Goal: Information Seeking & Learning: Check status

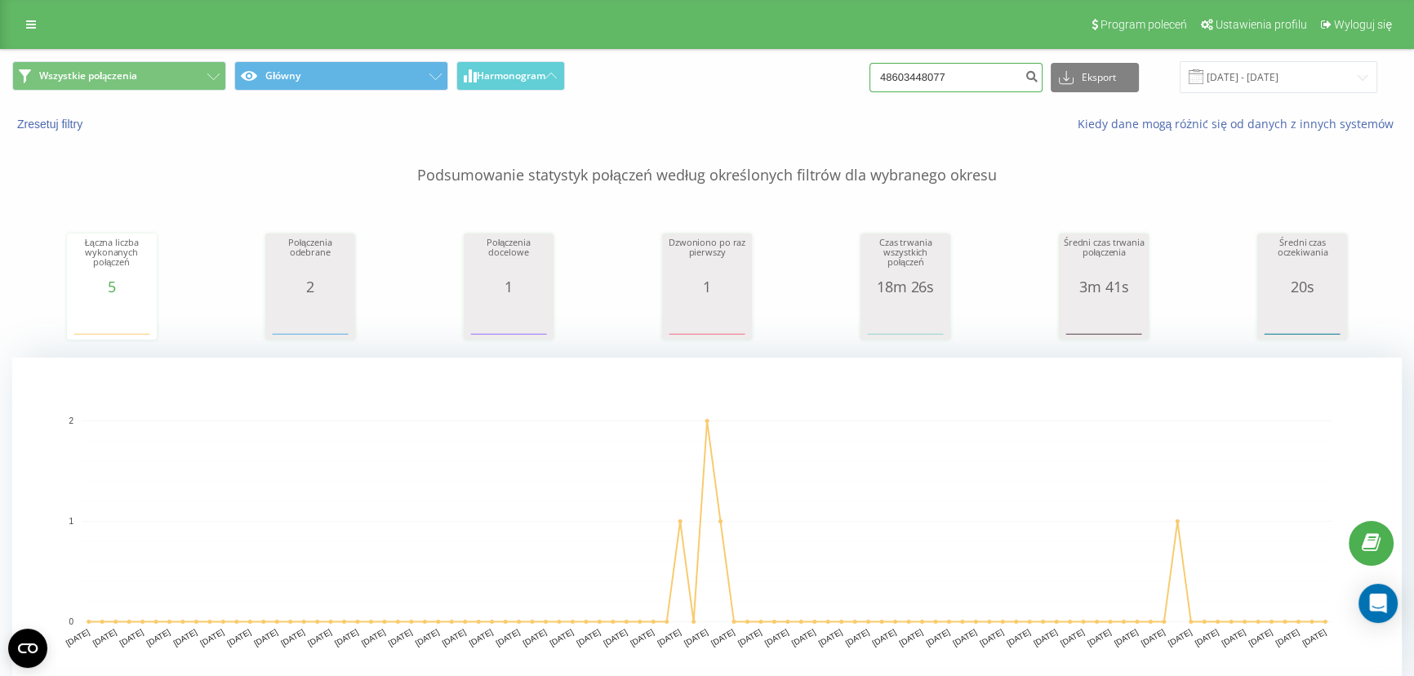
drag, startPoint x: 941, startPoint y: 78, endPoint x: 938, endPoint y: 96, distance: 17.4
click at [941, 78] on input "48603448077" at bounding box center [955, 77] width 173 height 29
paste input "798994501"
type input "48798994501"
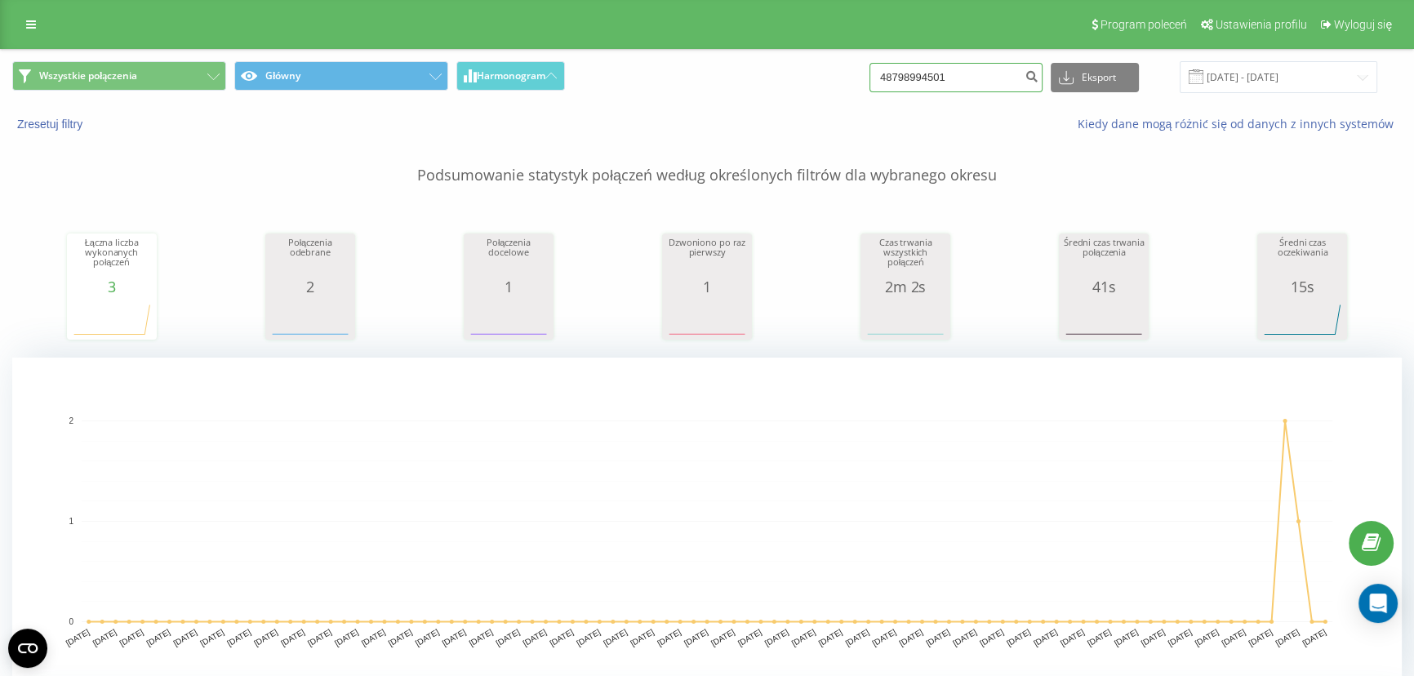
drag, startPoint x: 993, startPoint y: 72, endPoint x: 984, endPoint y: 71, distance: 9.0
click at [993, 71] on input "48798994501" at bounding box center [955, 77] width 173 height 29
paste input "500059839"
type input "48500059839"
click at [967, 74] on input "48500059839" at bounding box center [955, 77] width 173 height 29
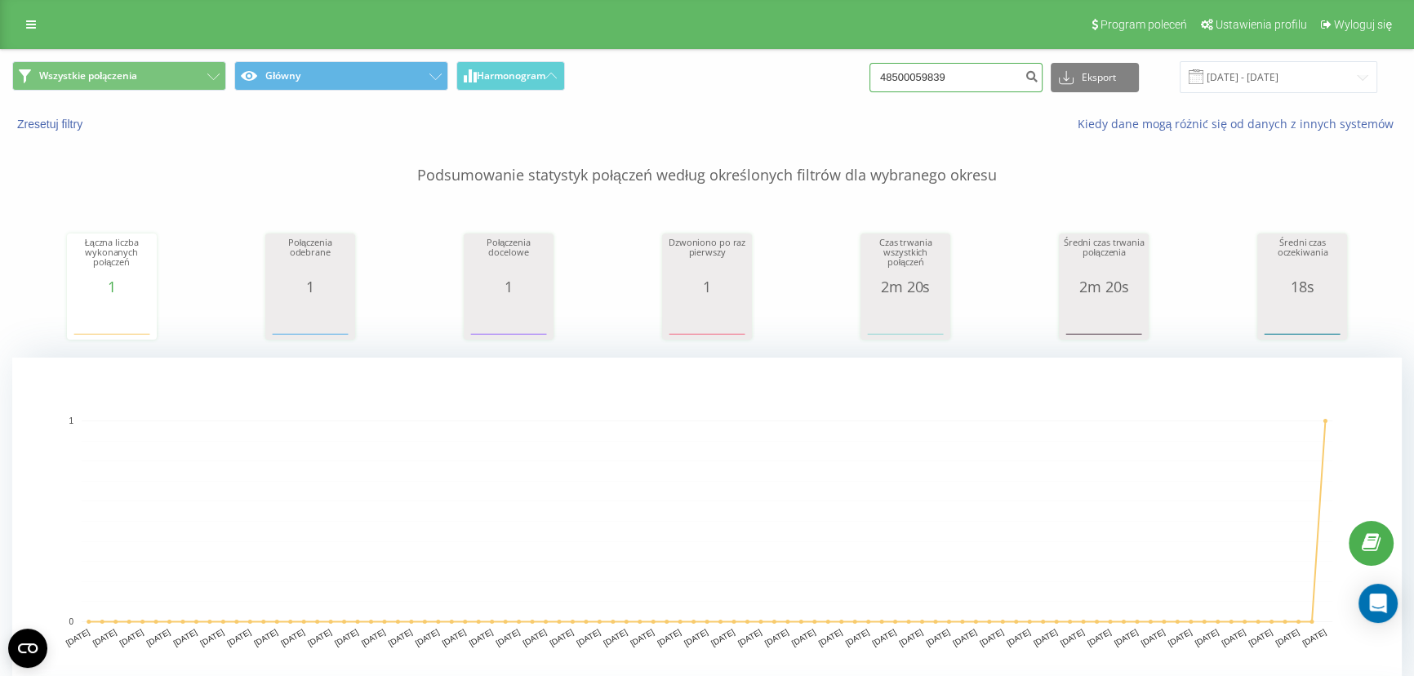
paste input "697447813"
type input "48697447813"
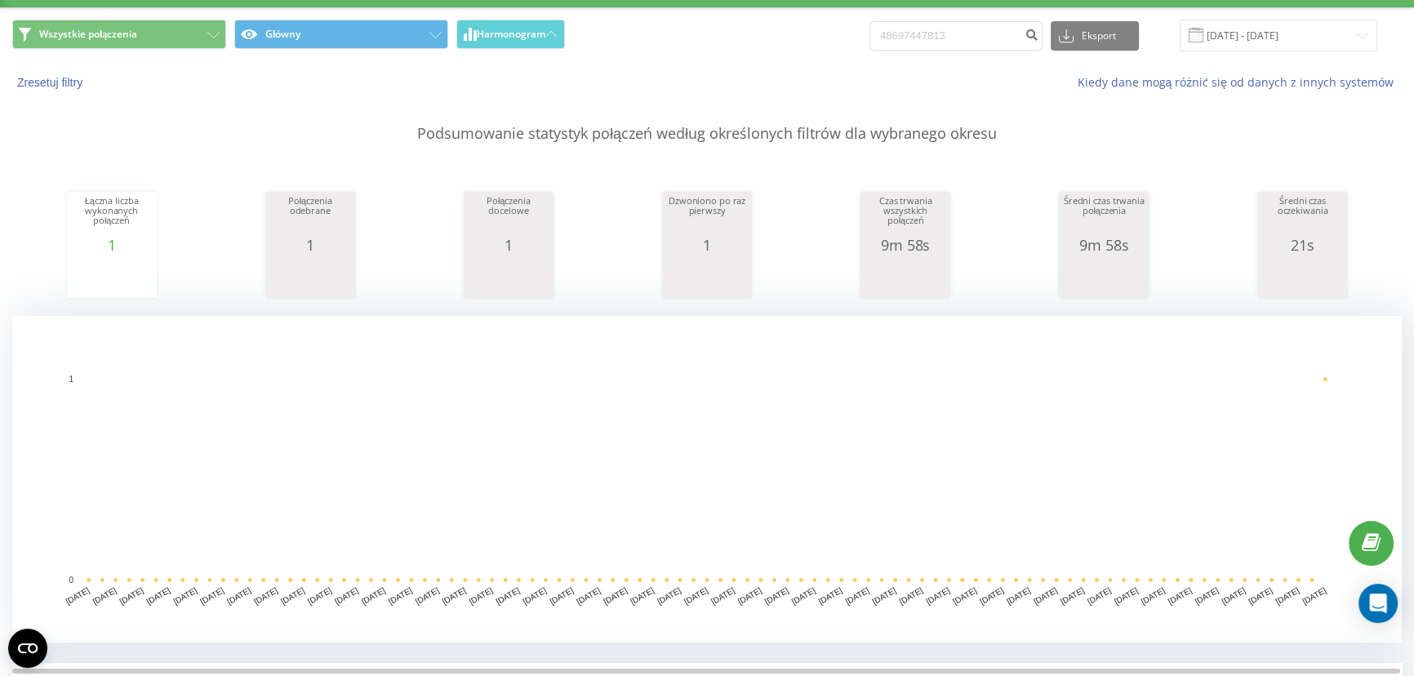
scroll to position [296, 0]
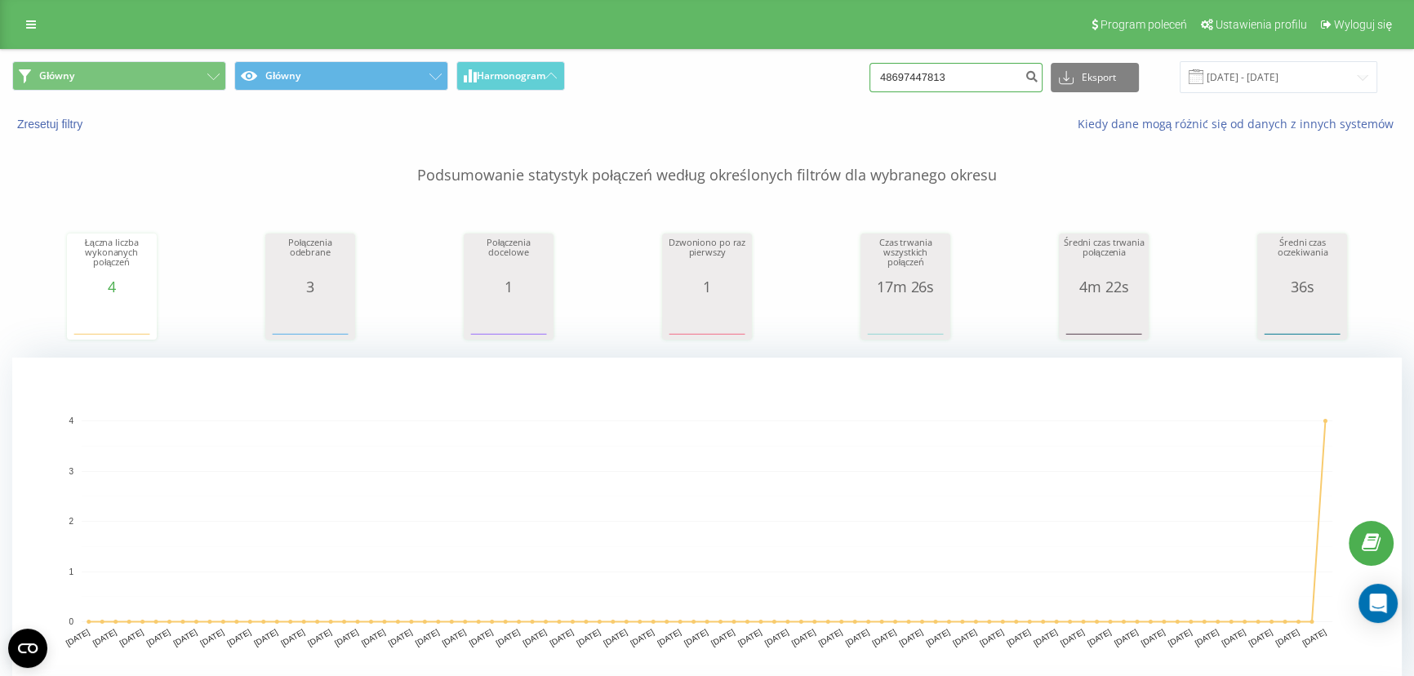
click at [962, 66] on input "48697447813" at bounding box center [955, 77] width 173 height 29
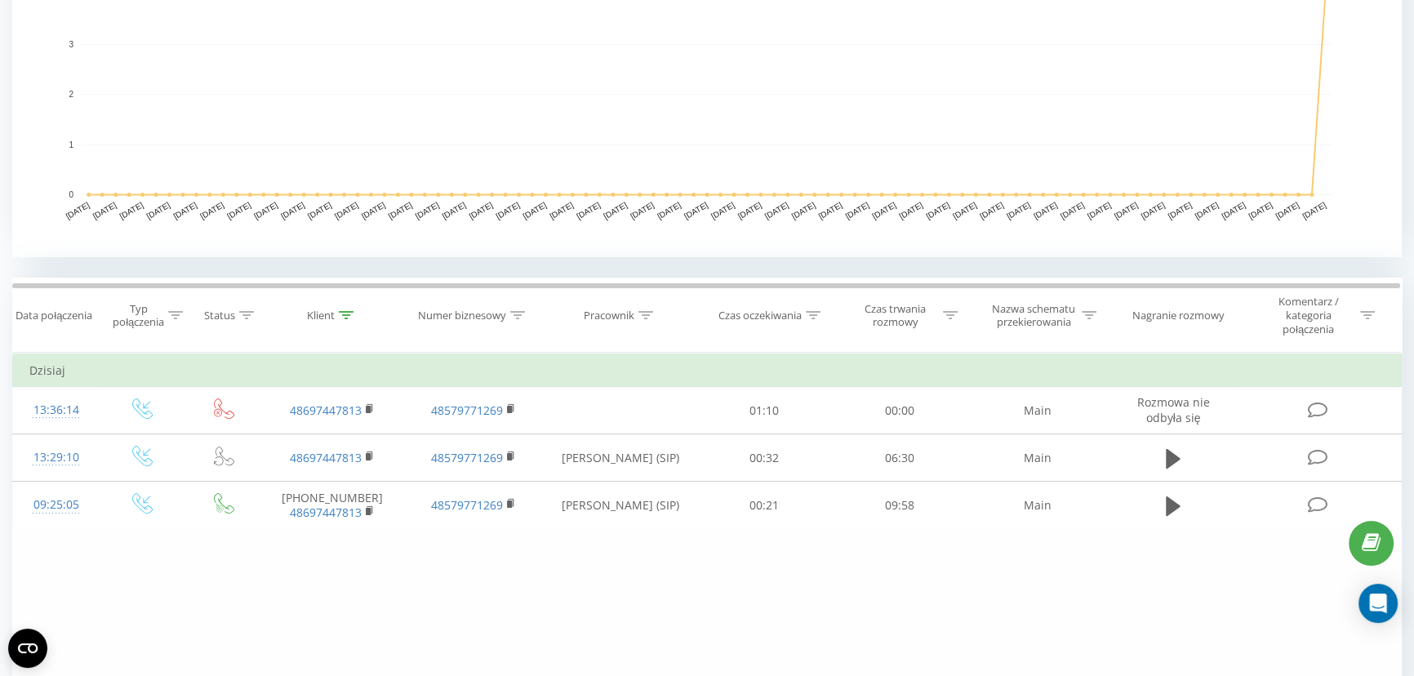
scroll to position [445, 0]
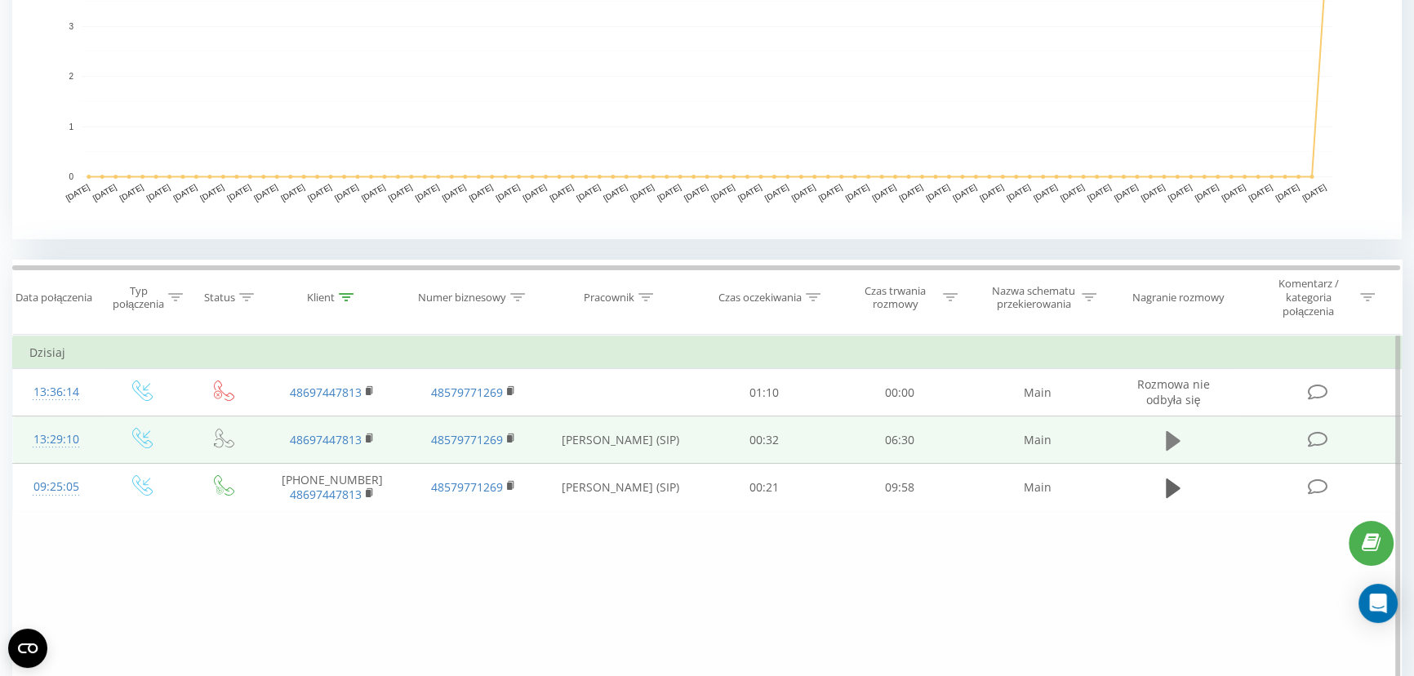
click at [1169, 441] on icon at bounding box center [1173, 441] width 15 height 20
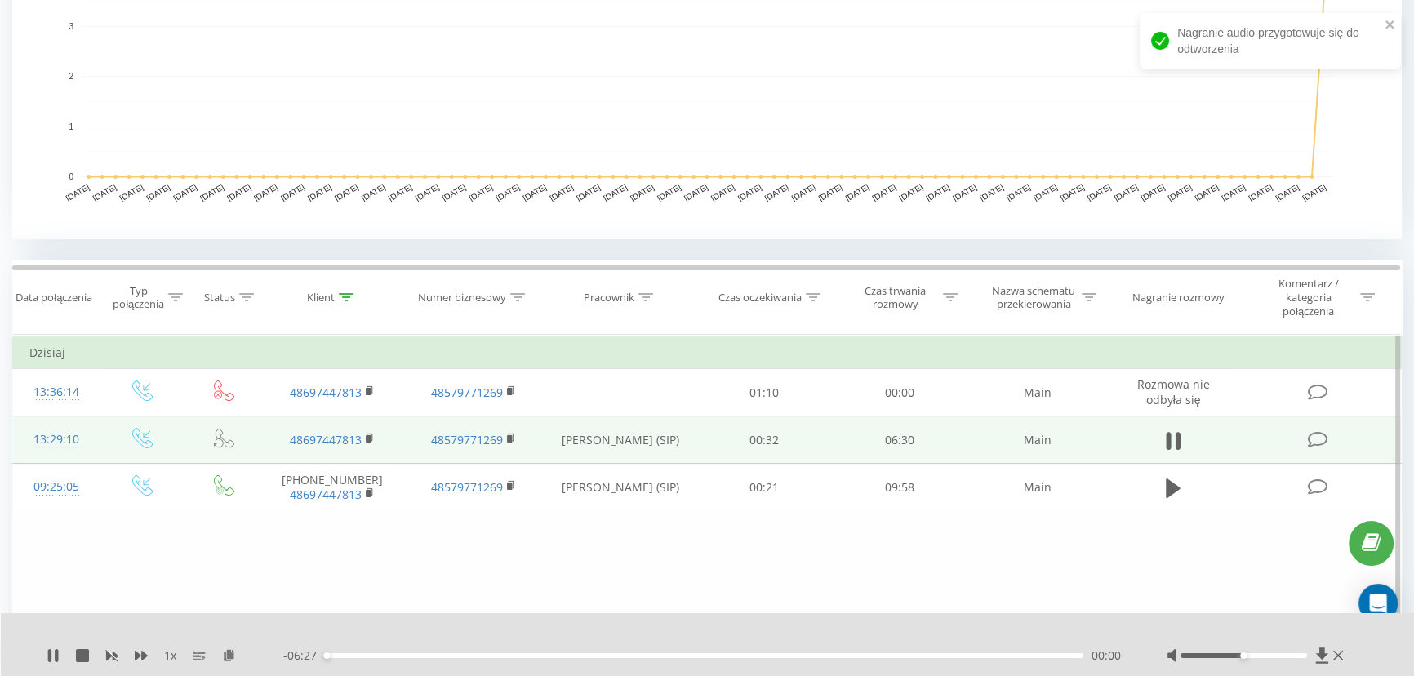
click at [371, 655] on div "00:00" at bounding box center [704, 655] width 758 height 5
click at [51, 654] on icon at bounding box center [49, 655] width 3 height 13
click at [851, 653] on div "00:35" at bounding box center [704, 655] width 758 height 5
click at [48, 654] on icon at bounding box center [53, 655] width 10 height 13
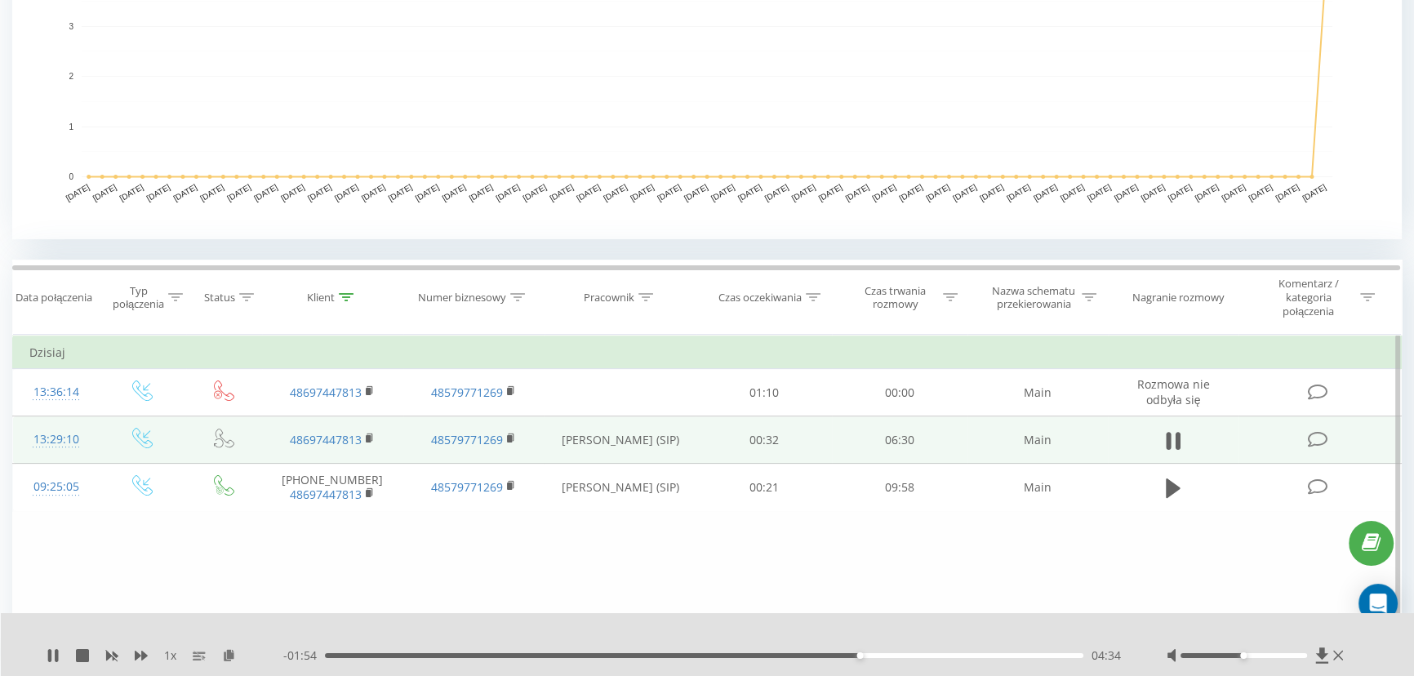
click at [791, 656] on div "04:34" at bounding box center [704, 655] width 758 height 5
click at [367, 440] on rect at bounding box center [368, 438] width 5 height 7
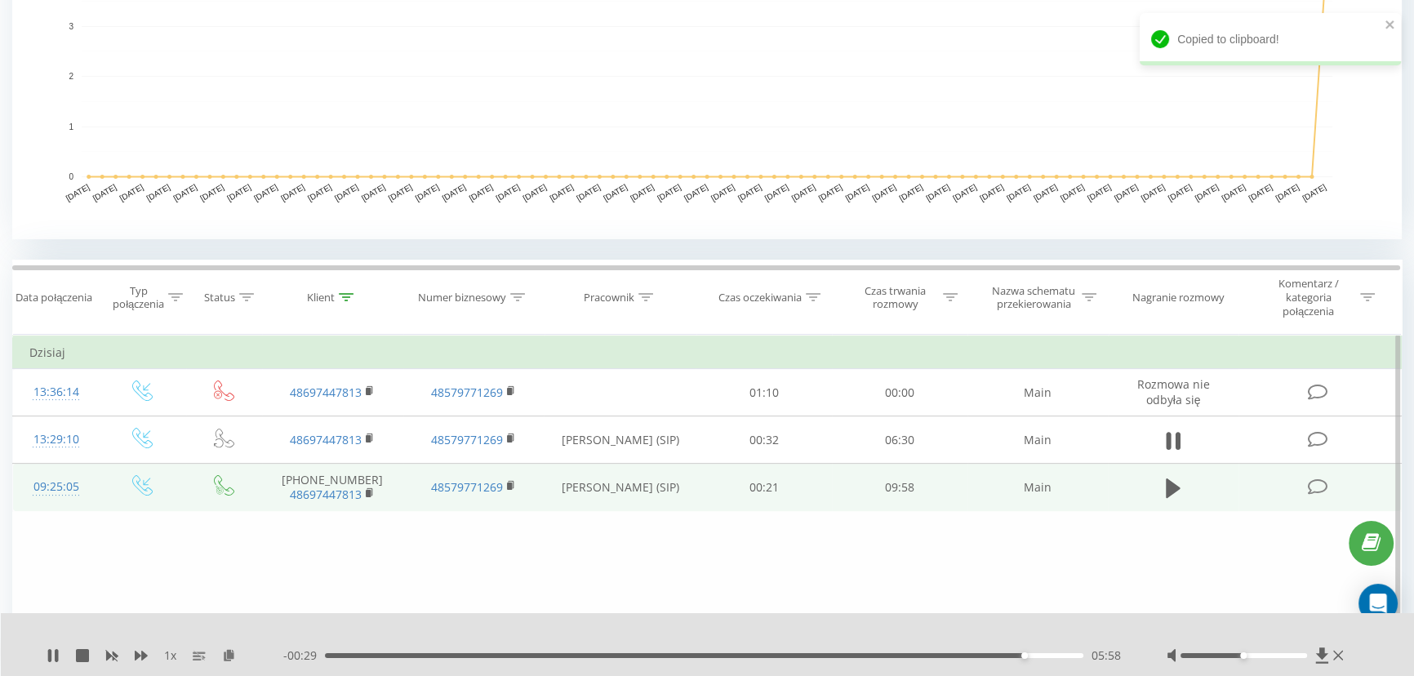
click at [1187, 483] on td at bounding box center [1173, 487] width 130 height 47
click at [1175, 485] on icon at bounding box center [1173, 488] width 15 height 20
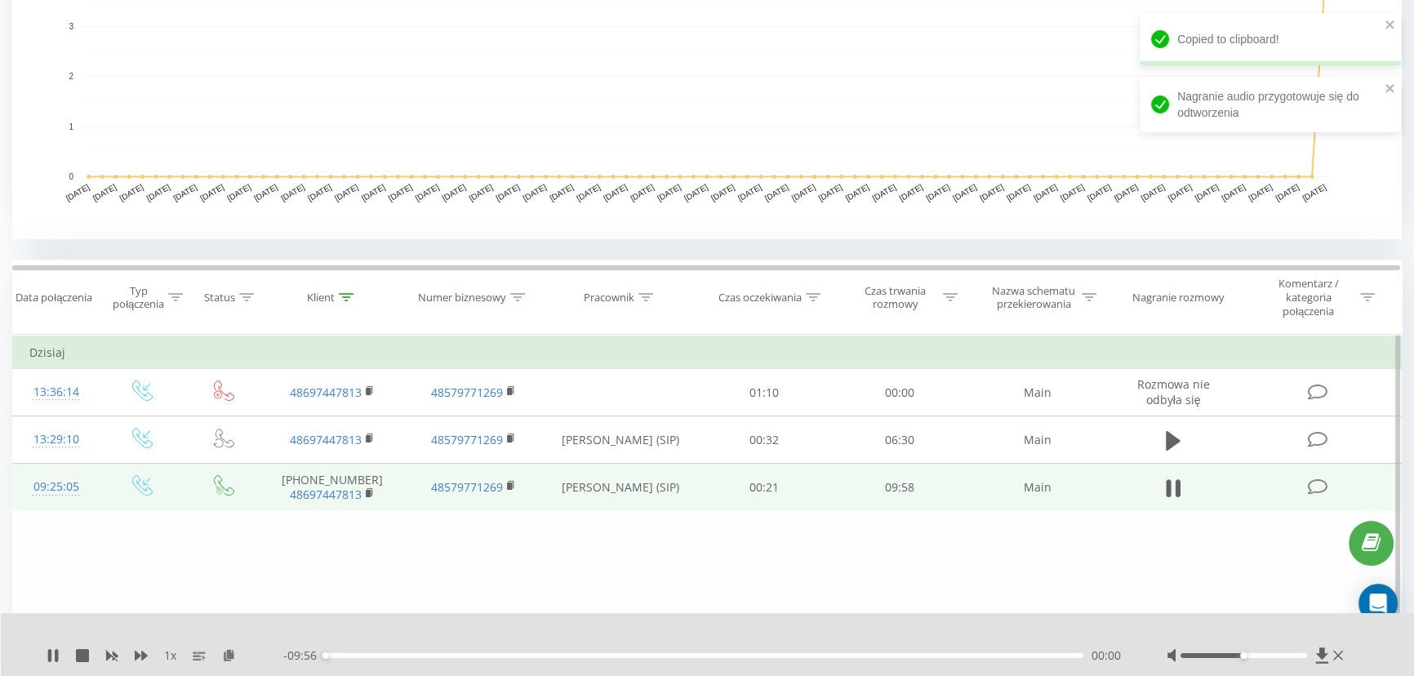
click at [819, 656] on div "00:00" at bounding box center [704, 655] width 758 height 5
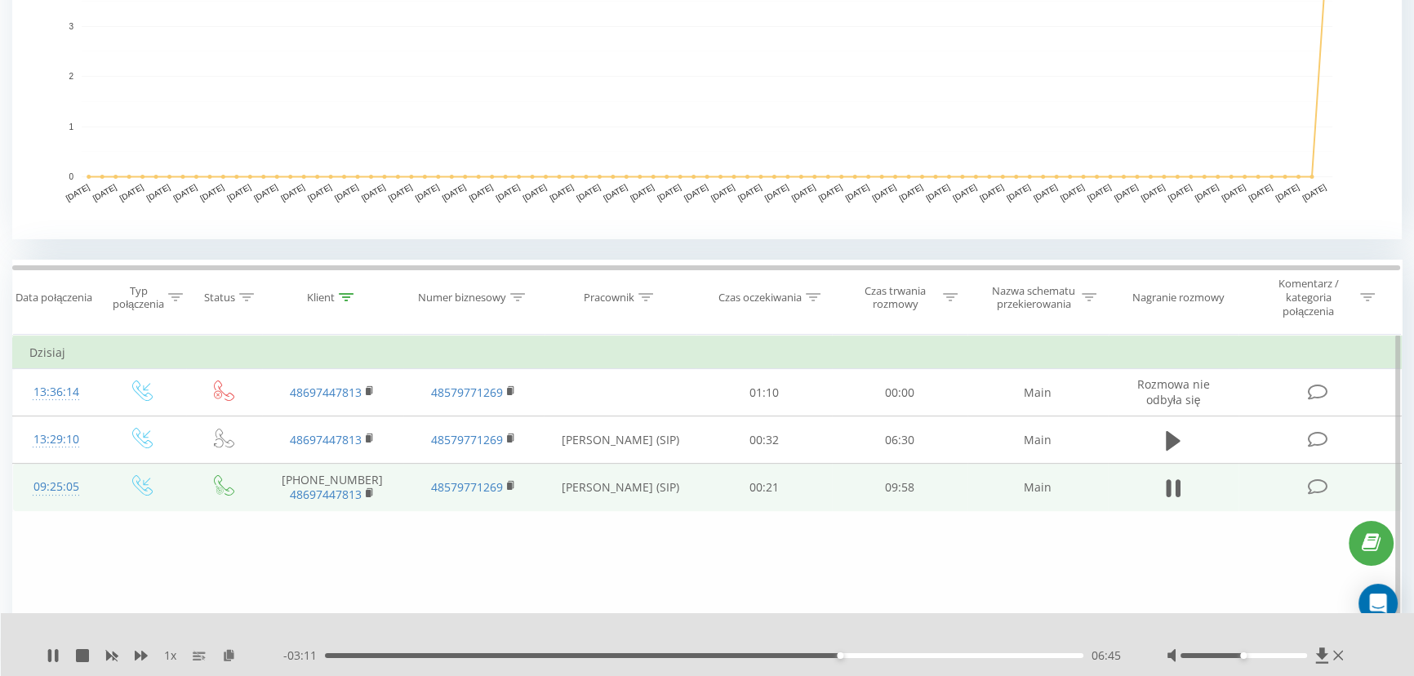
click at [717, 653] on div "06:45" at bounding box center [704, 655] width 758 height 5
click at [591, 651] on div "- 04:26 05:30 05:30" at bounding box center [704, 655] width 842 height 16
click at [445, 651] on div "- 04:26 05:30 05:30" at bounding box center [704, 655] width 842 height 16
click at [434, 656] on div "01:26" at bounding box center [704, 655] width 758 height 5
click at [1169, 488] on icon at bounding box center [1168, 488] width 5 height 18
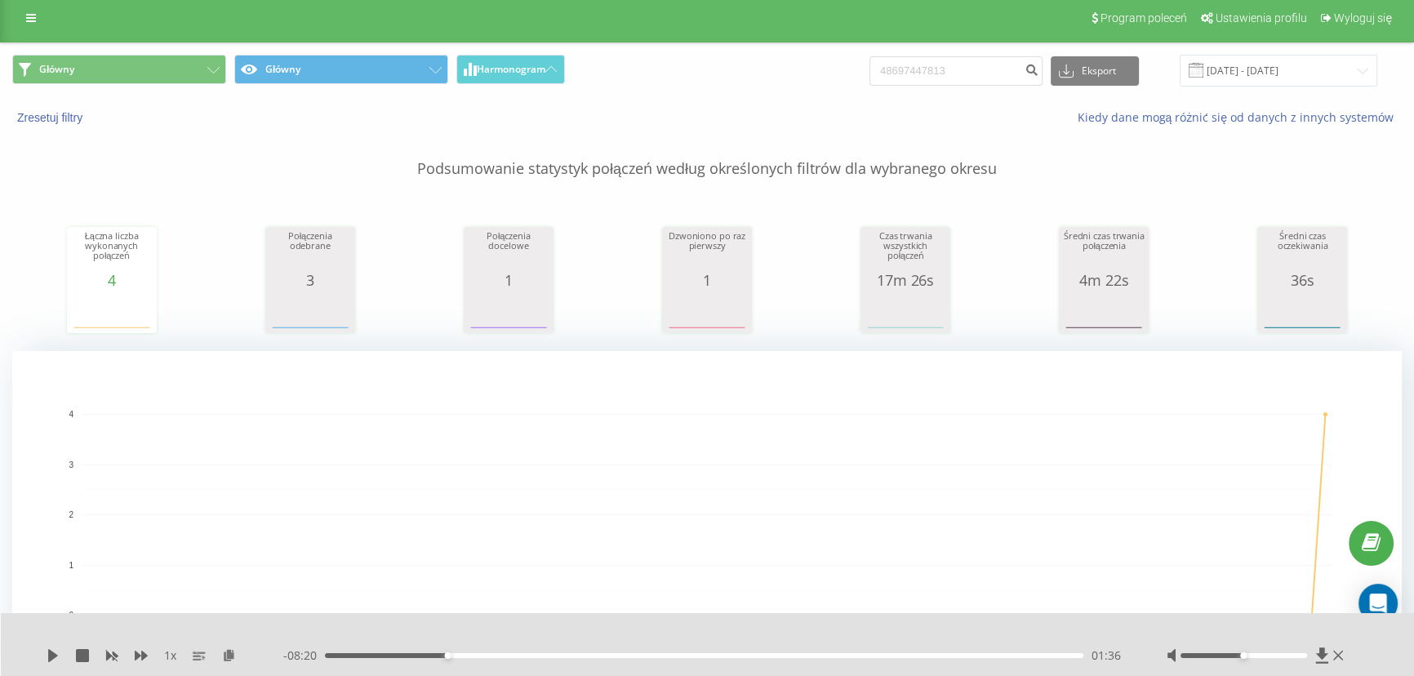
scroll to position [0, 0]
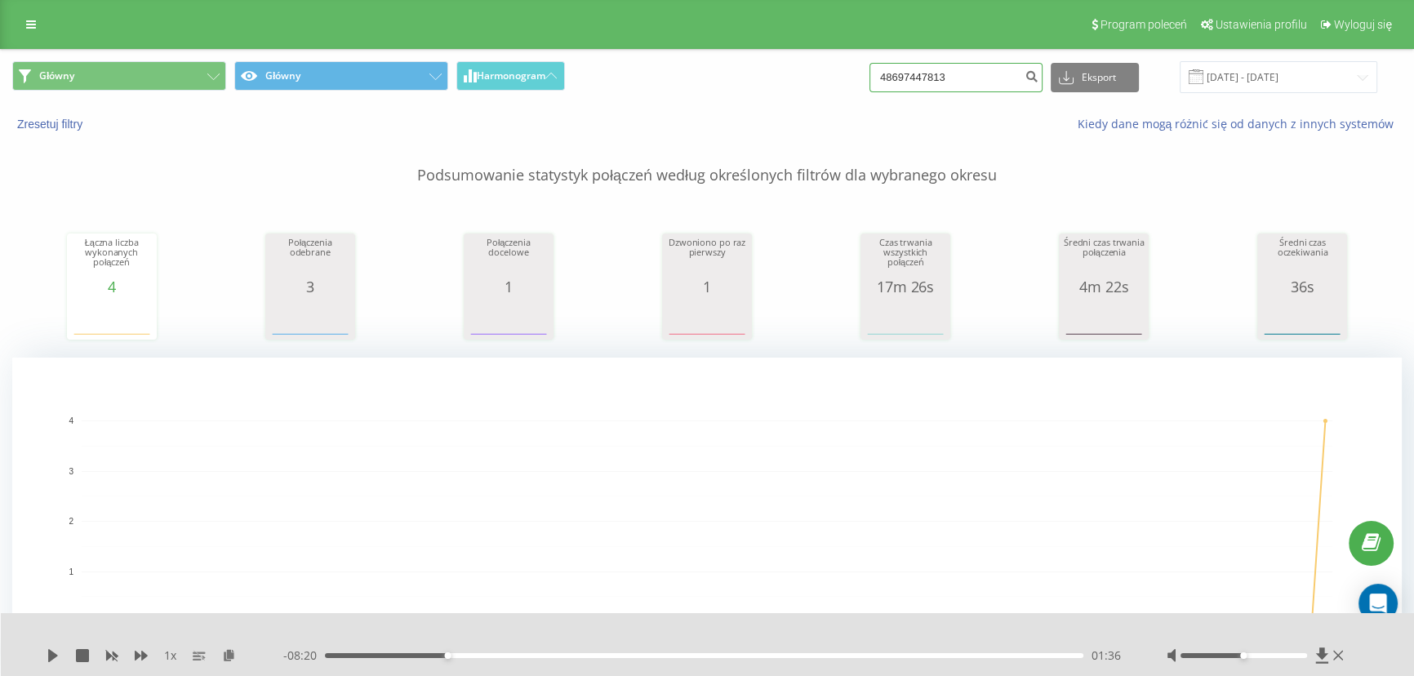
click at [973, 71] on input "48697447813" at bounding box center [955, 77] width 173 height 29
paste input "67553272"
type input "48667553272"
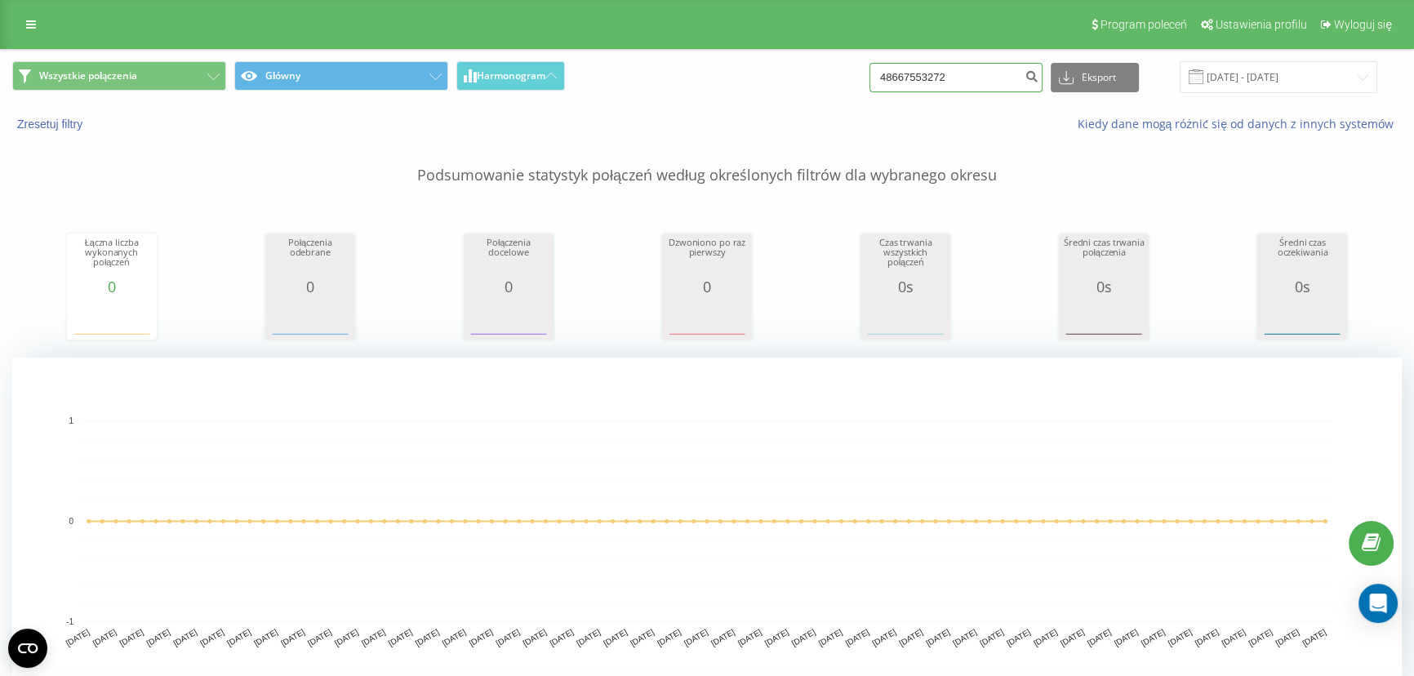
click at [971, 66] on input "48667553272" at bounding box center [955, 77] width 173 height 29
paste input "7447813"
type input "7447813"
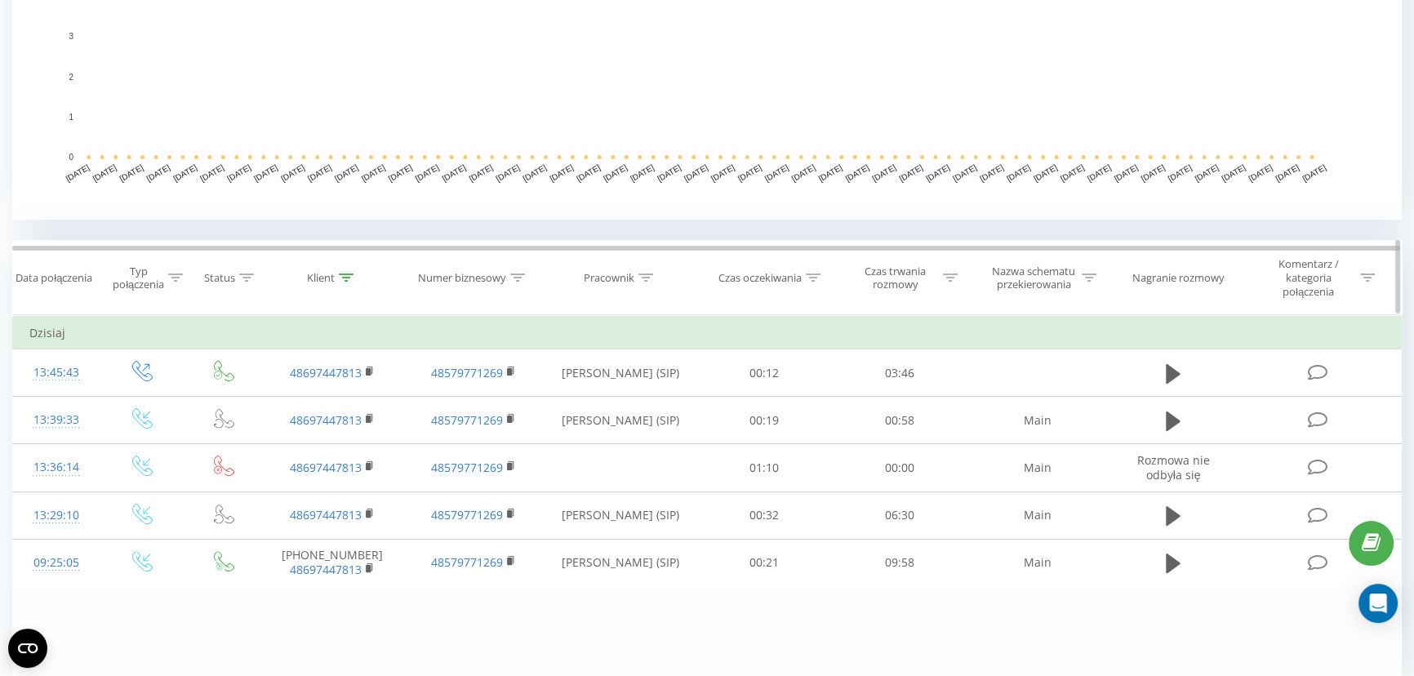
scroll to position [531, 0]
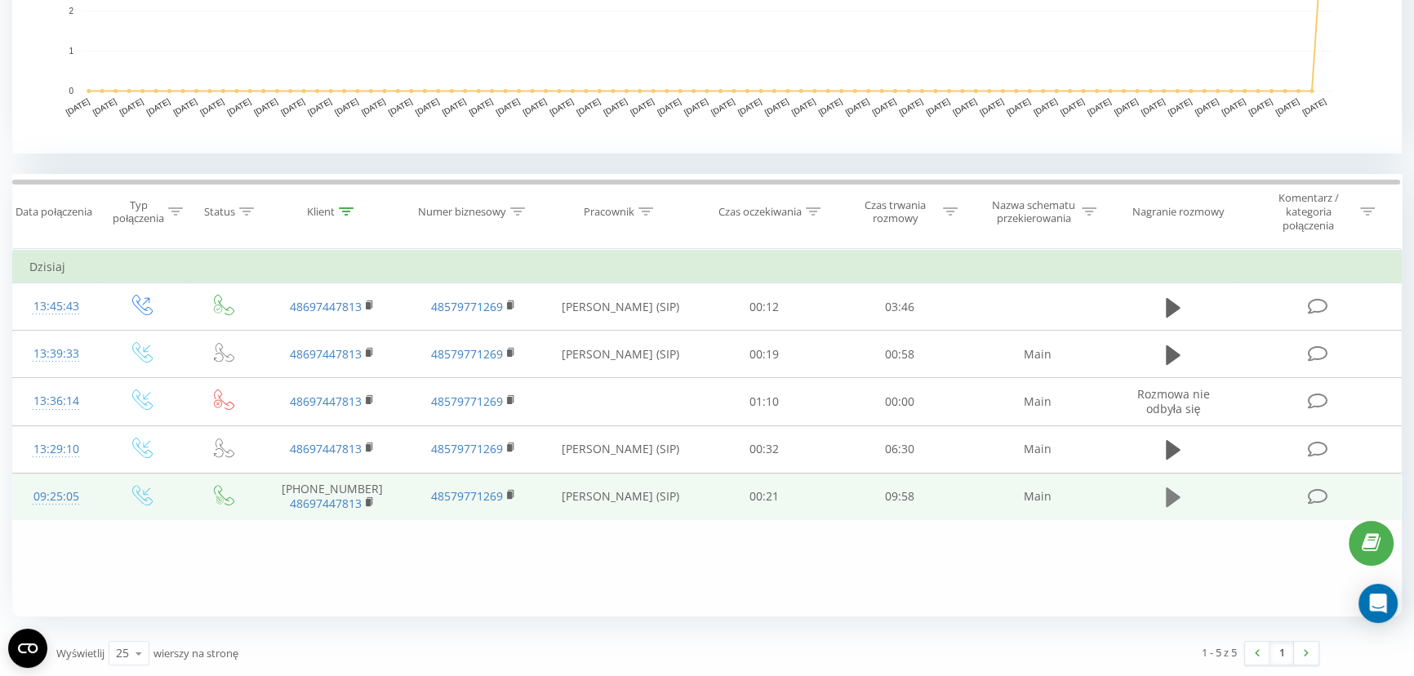
click at [1167, 490] on icon at bounding box center [1173, 497] width 15 height 20
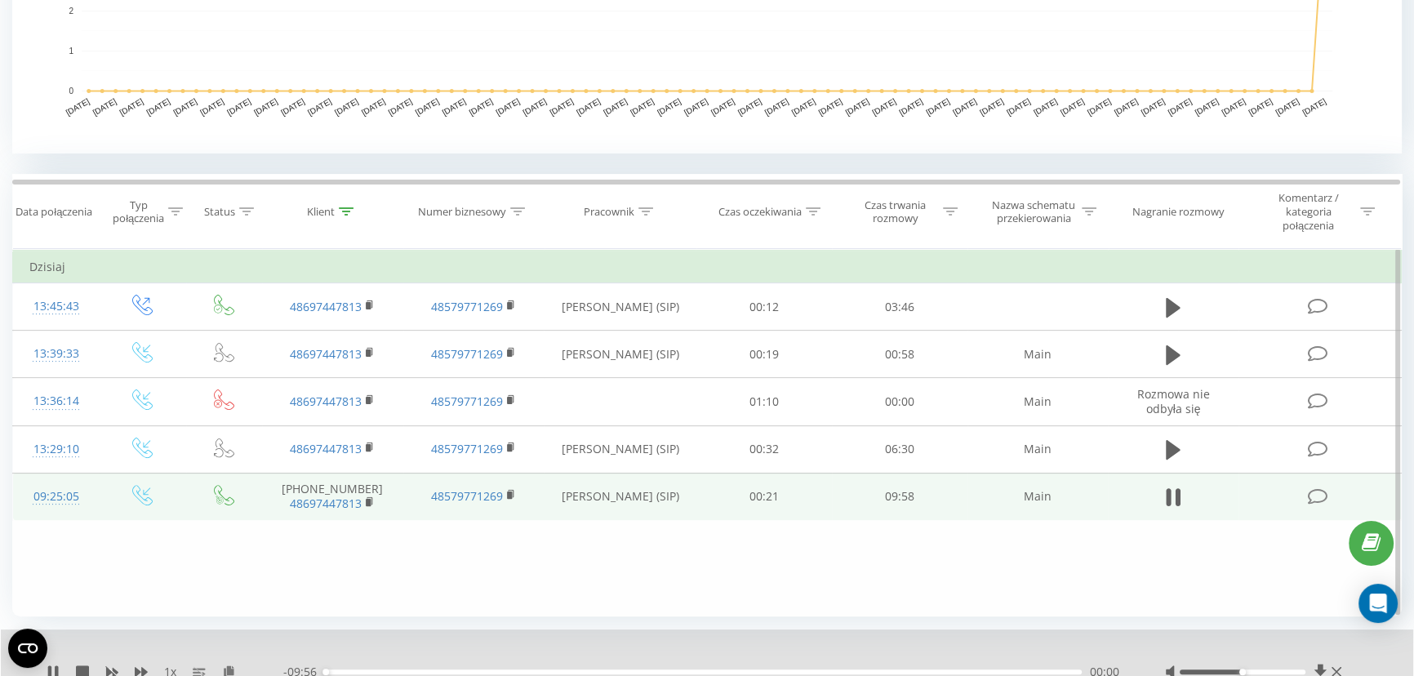
click at [555, 669] on div "00:00" at bounding box center [703, 671] width 757 height 5
click at [686, 667] on div "- 05:18 04:38 04:38" at bounding box center [703, 672] width 841 height 16
click at [689, 669] on div "04:39" at bounding box center [703, 671] width 757 height 5
click at [702, 669] on div "04:58" at bounding box center [703, 671] width 757 height 5
click at [717, 669] on div "04:58" at bounding box center [703, 671] width 757 height 5
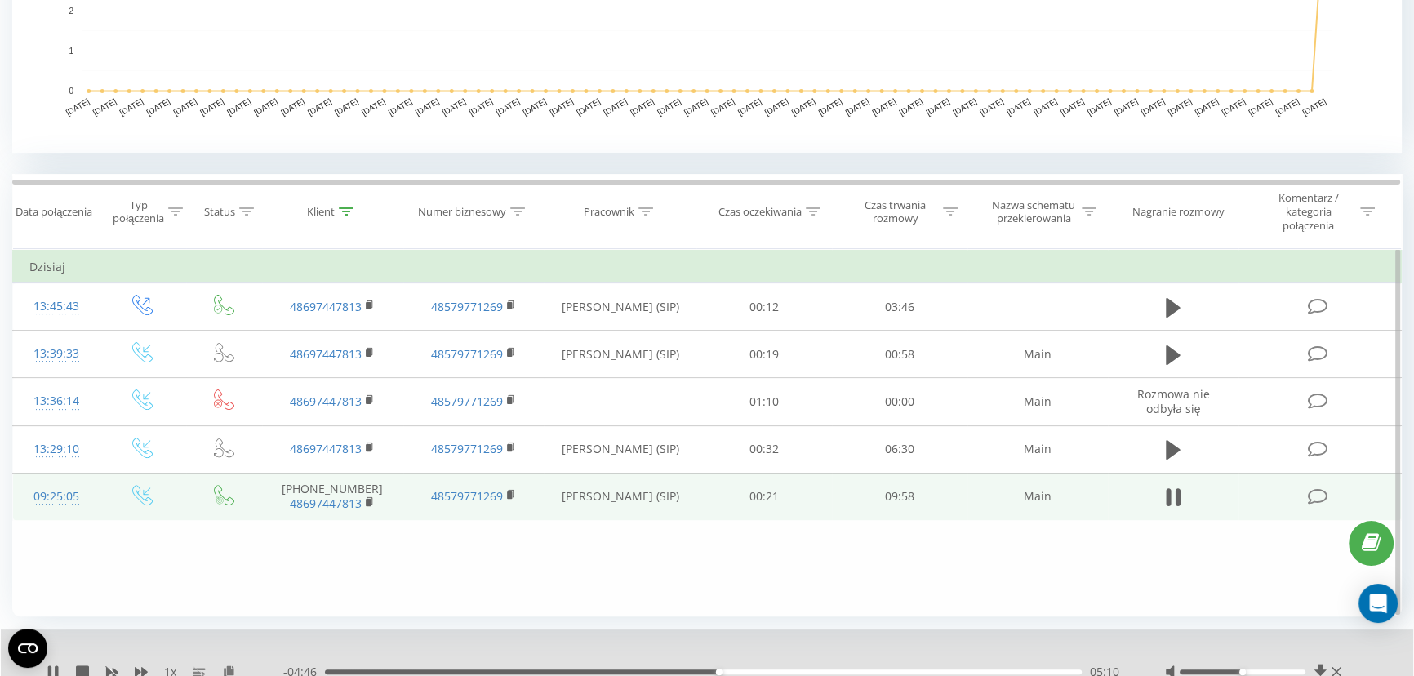
click at [731, 670] on div "05:10" at bounding box center [703, 671] width 757 height 5
click at [748, 672] on div "05:28" at bounding box center [703, 671] width 757 height 5
click at [757, 670] on div "00:00" at bounding box center [703, 671] width 757 height 5
click at [767, 669] on div "05:42" at bounding box center [703, 671] width 757 height 5
click at [777, 669] on div "05:49" at bounding box center [703, 671] width 757 height 5
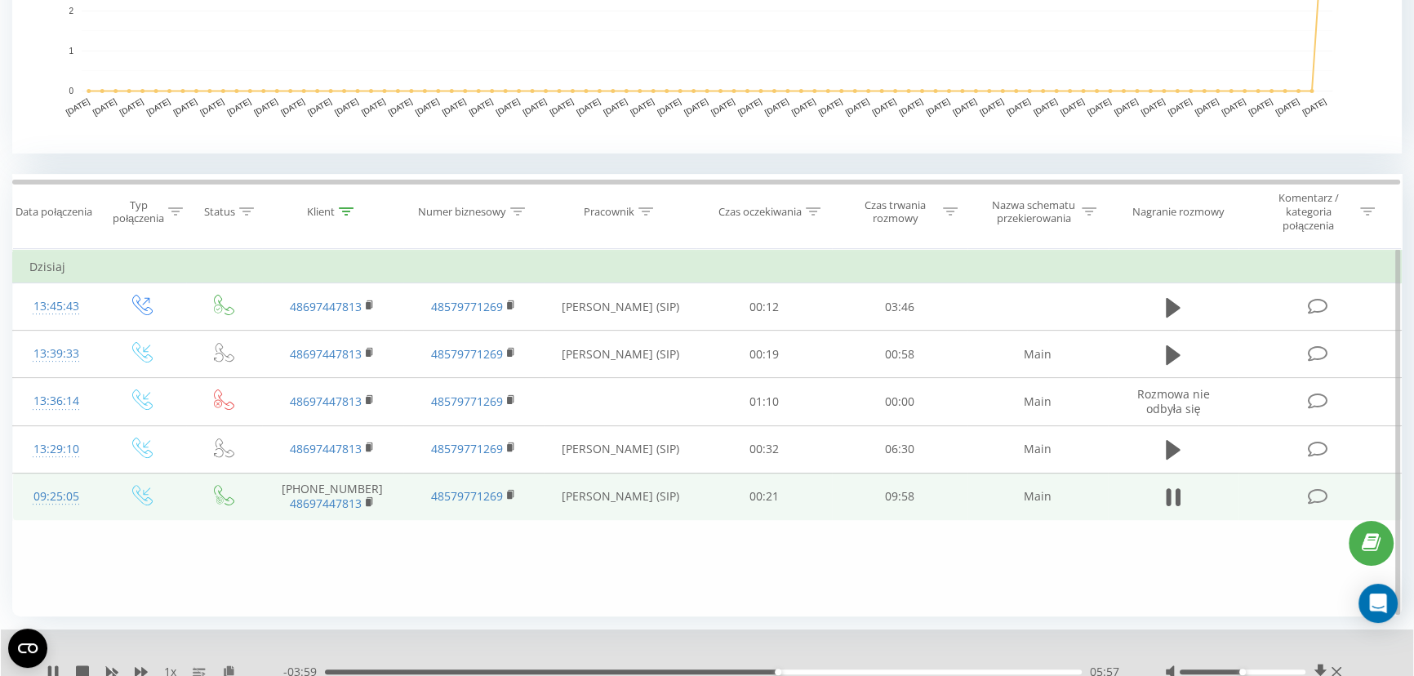
click at [785, 669] on div "05:57" at bounding box center [703, 671] width 757 height 5
click at [781, 669] on div "06:07" at bounding box center [703, 671] width 757 height 5
click at [755, 671] on div "06:04" at bounding box center [703, 671] width 757 height 5
click at [1011, 670] on div "08:56" at bounding box center [703, 671] width 757 height 5
click at [1028, 669] on div "09:03" at bounding box center [703, 671] width 757 height 5
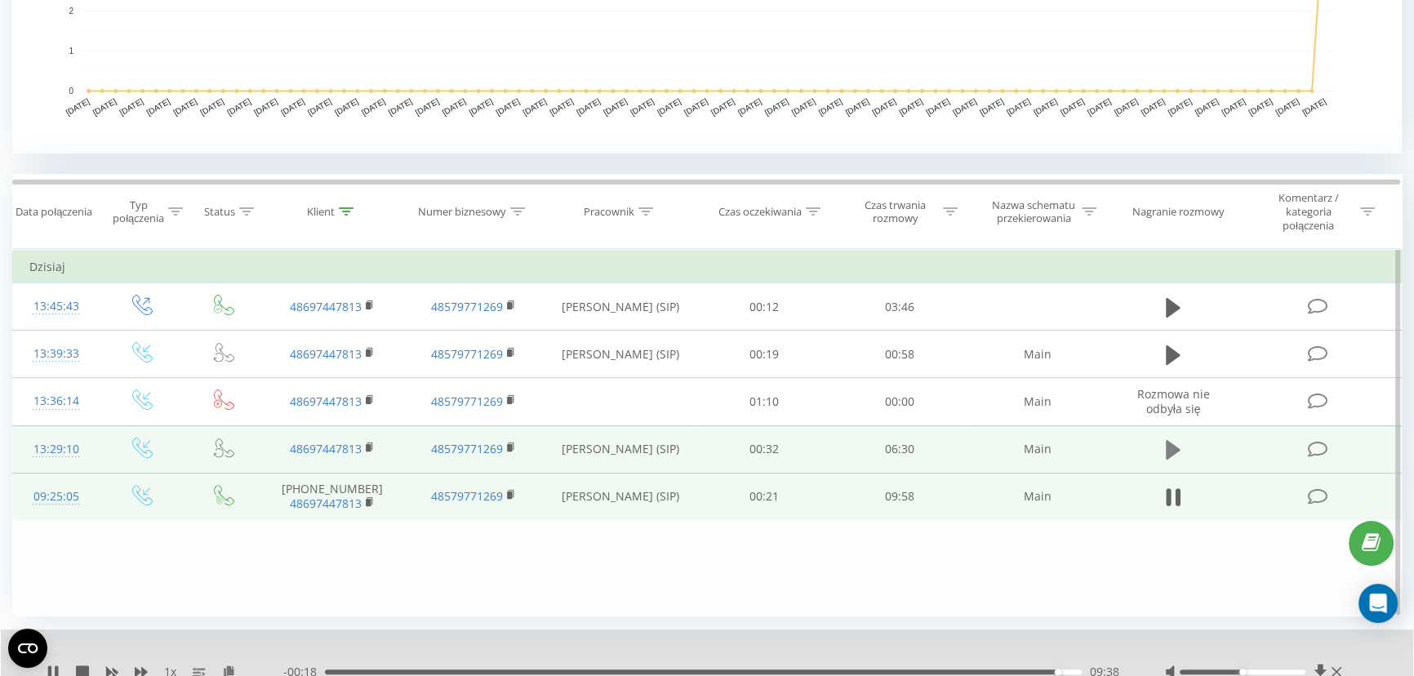
click at [1175, 442] on icon at bounding box center [1173, 449] width 15 height 23
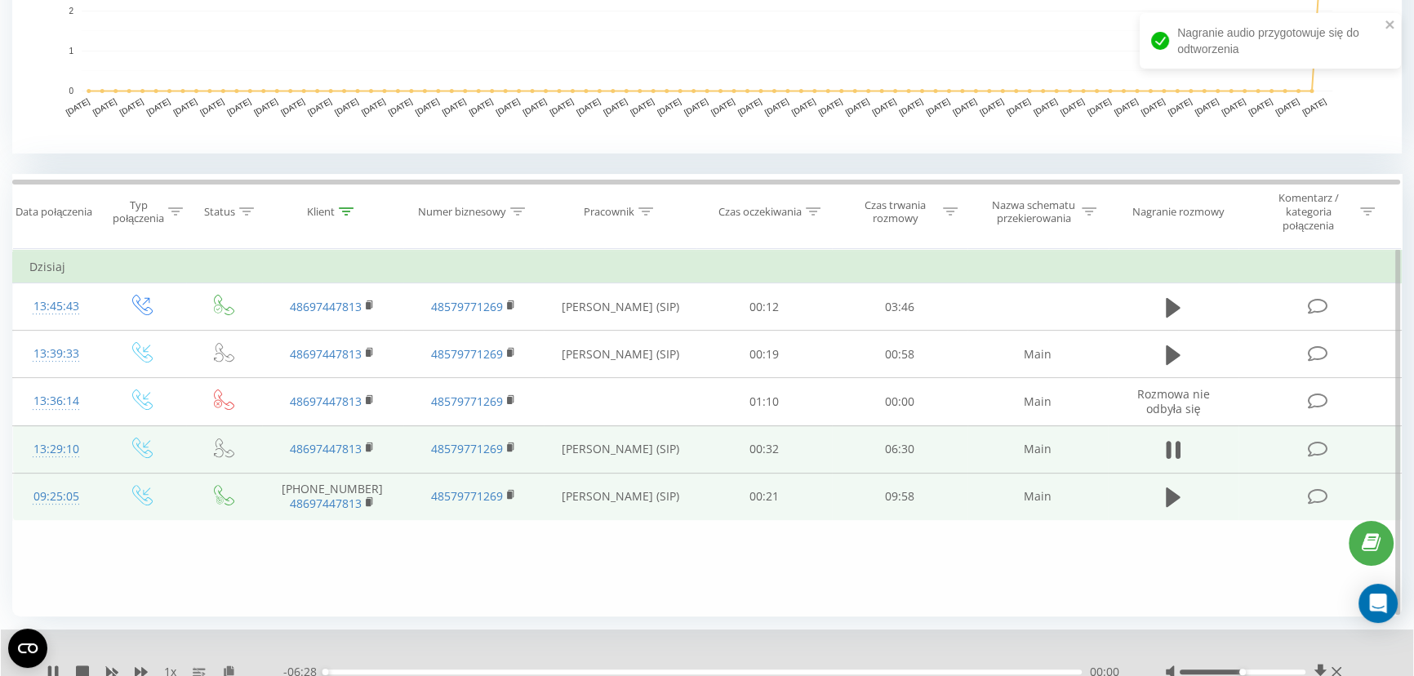
click at [660, 669] on div "00:00" at bounding box center [703, 671] width 757 height 5
click at [759, 669] on div "02:54" at bounding box center [703, 671] width 757 height 5
click at [784, 670] on div "03:44" at bounding box center [703, 671] width 757 height 5
click at [801, 669] on div "03:57" at bounding box center [703, 671] width 757 height 5
click at [1175, 446] on icon at bounding box center [1177, 450] width 5 height 18
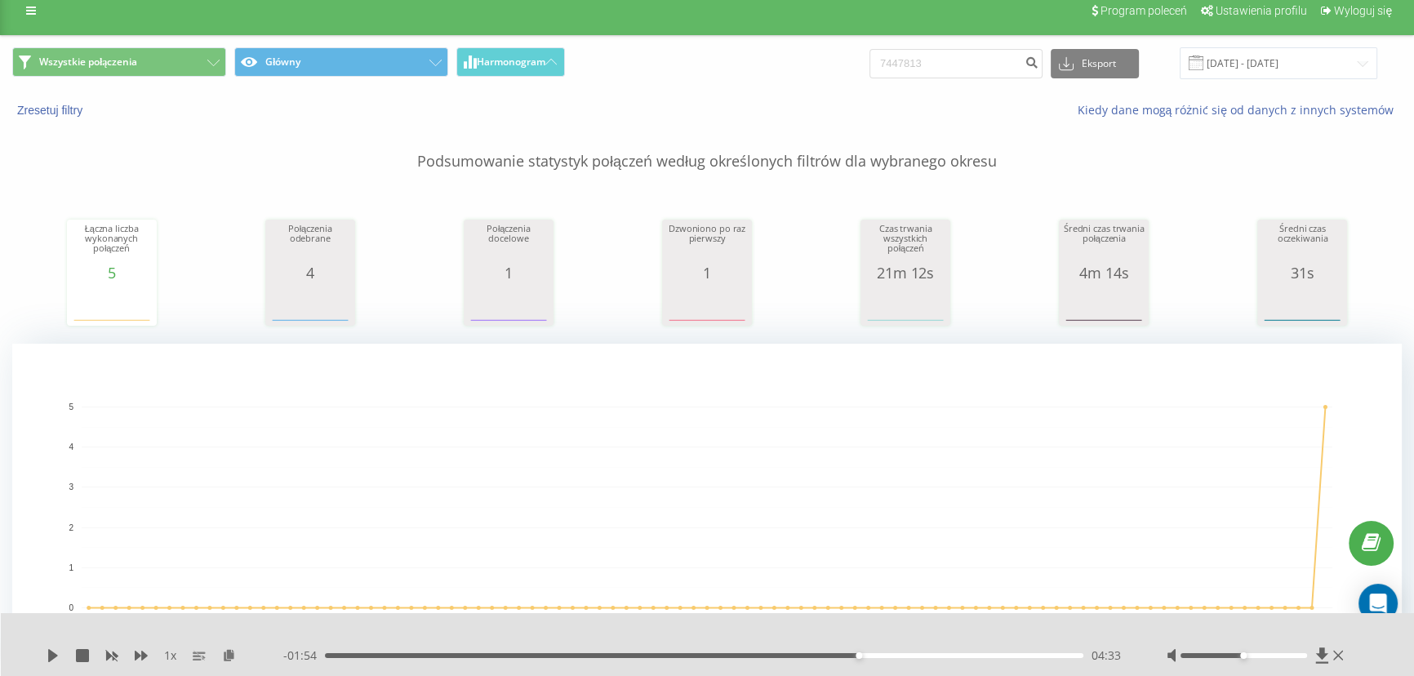
scroll to position [0, 0]
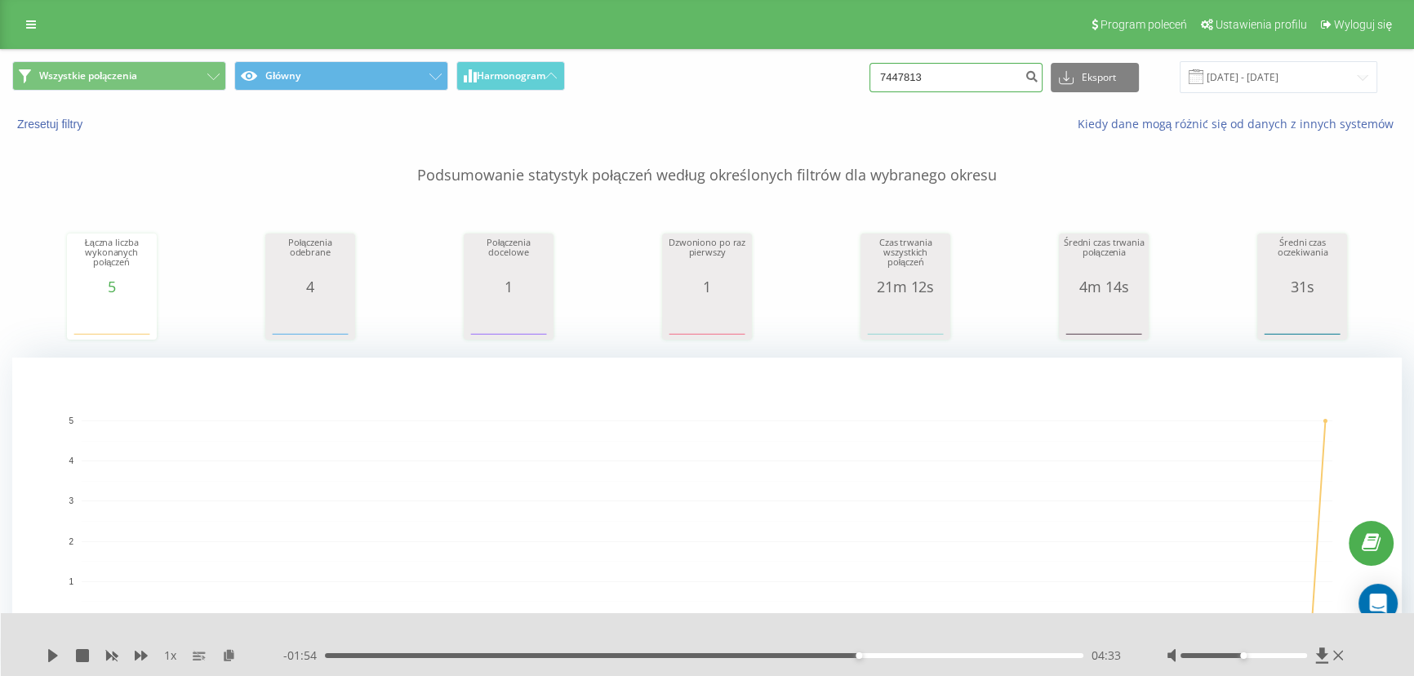
click at [982, 74] on input "7447813" at bounding box center [955, 77] width 173 height 29
paste input "48600248702"
type input "48600248702"
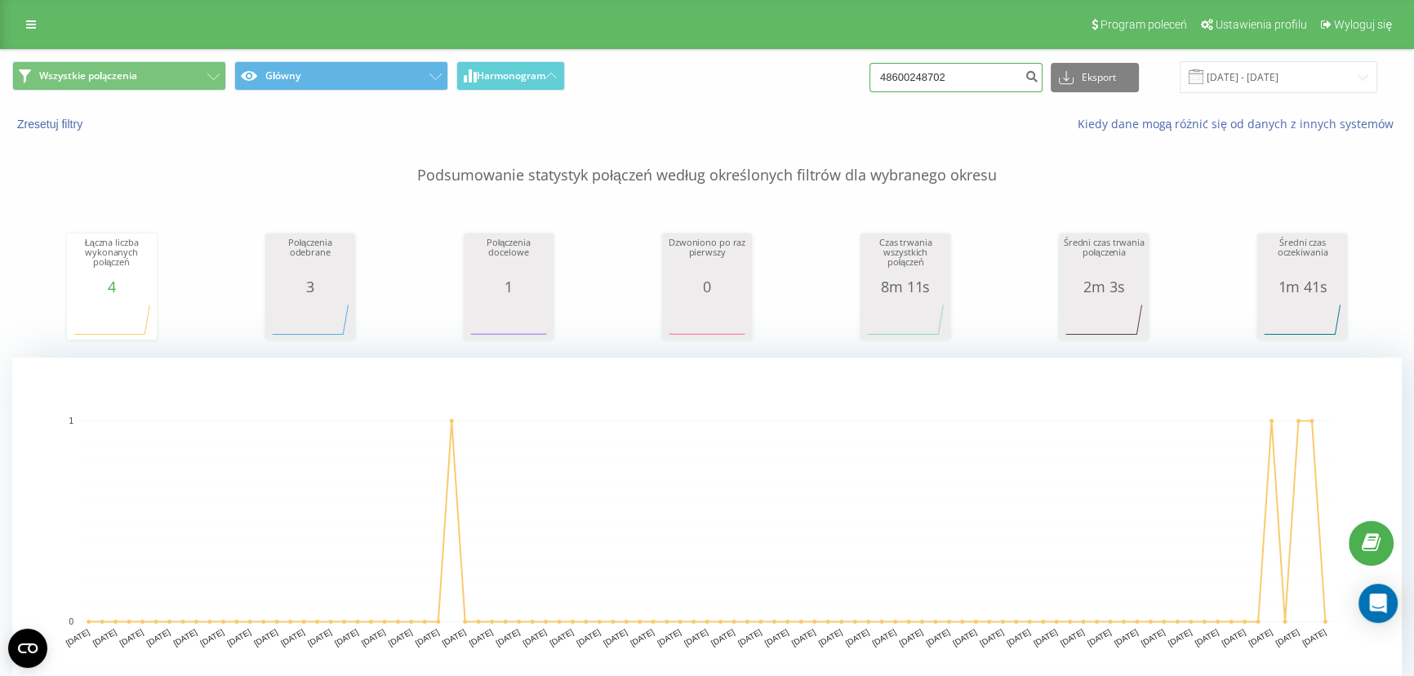
click at [984, 75] on input "48600248702" at bounding box center [955, 77] width 173 height 29
paste input "784431709"
type input "48784431709"
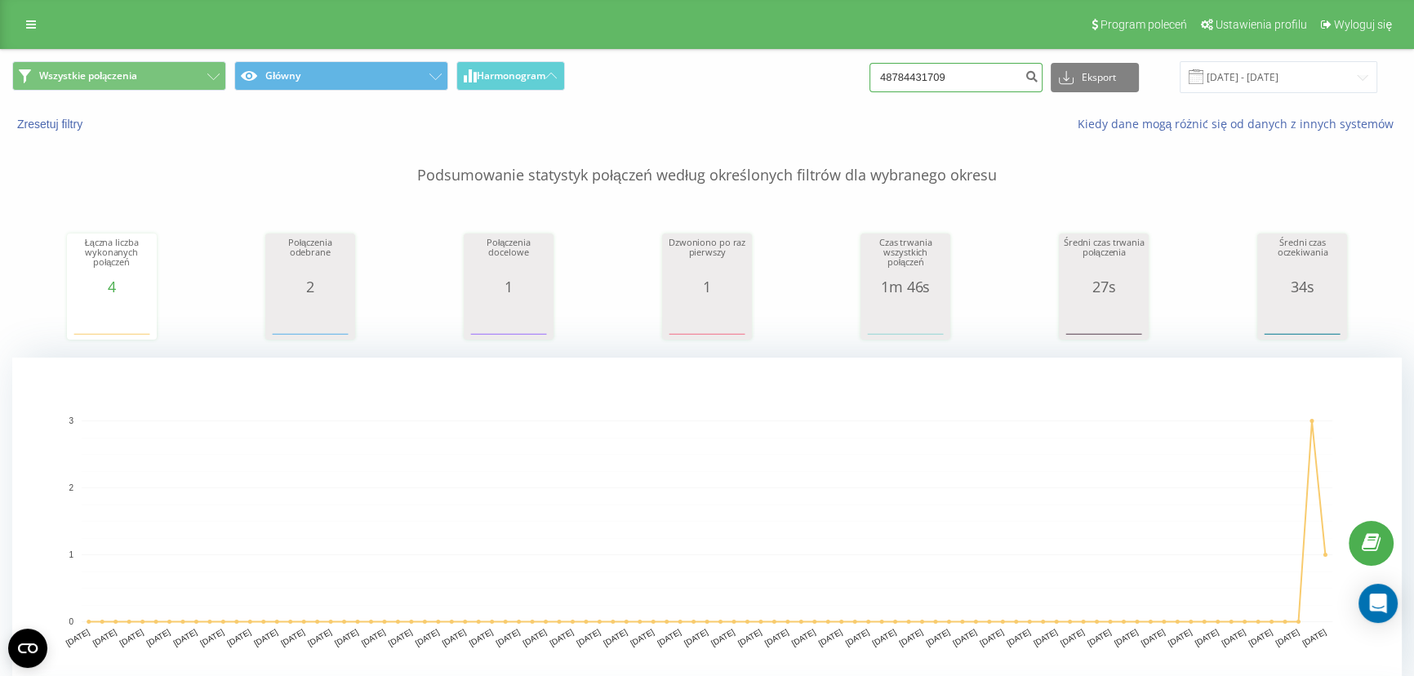
click at [967, 83] on input "48784431709" at bounding box center [955, 77] width 173 height 29
paste input "661965144"
type input "48661965144"
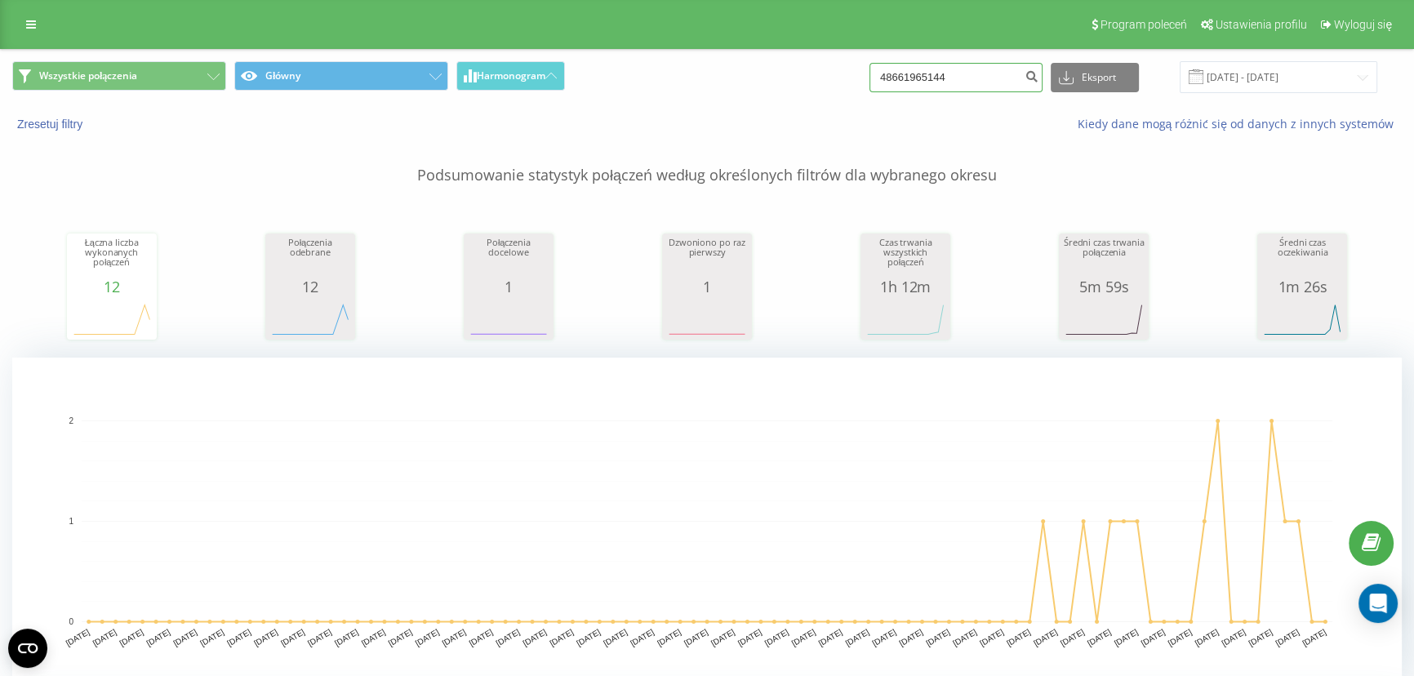
click at [953, 73] on input "48661965144" at bounding box center [955, 77] width 173 height 29
paste input "727909909"
type input "48727909909"
